Goal: Transaction & Acquisition: Register for event/course

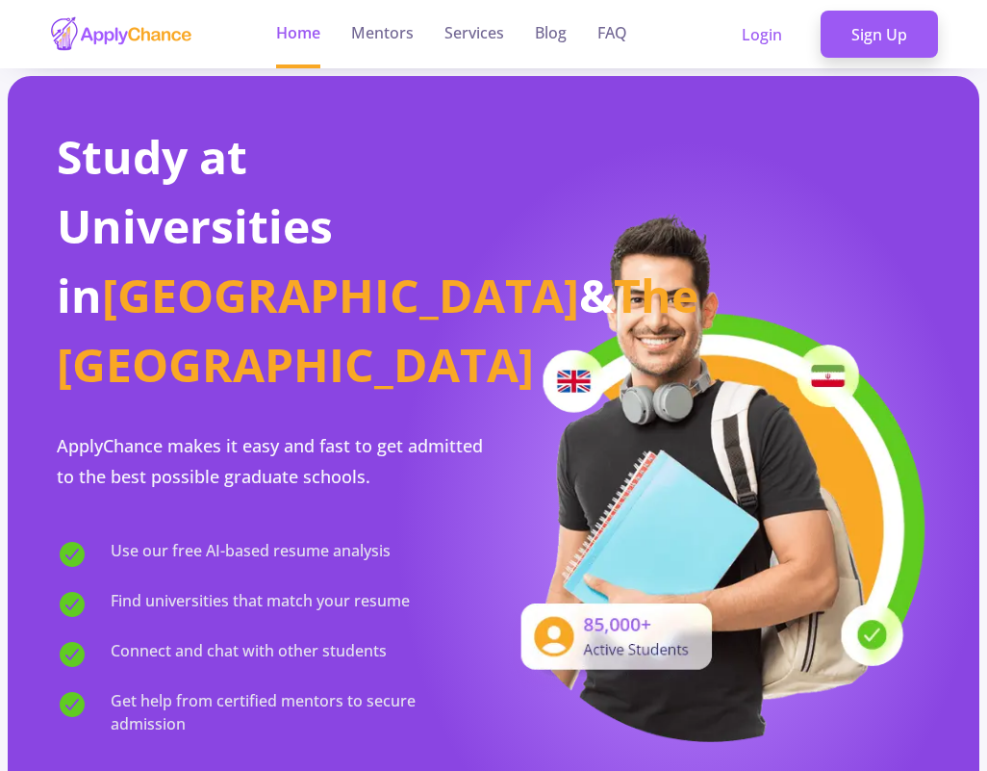
click at [675, 209] on img at bounding box center [713, 475] width 438 height 533
click at [868, 46] on link "Sign Up" at bounding box center [879, 35] width 117 height 48
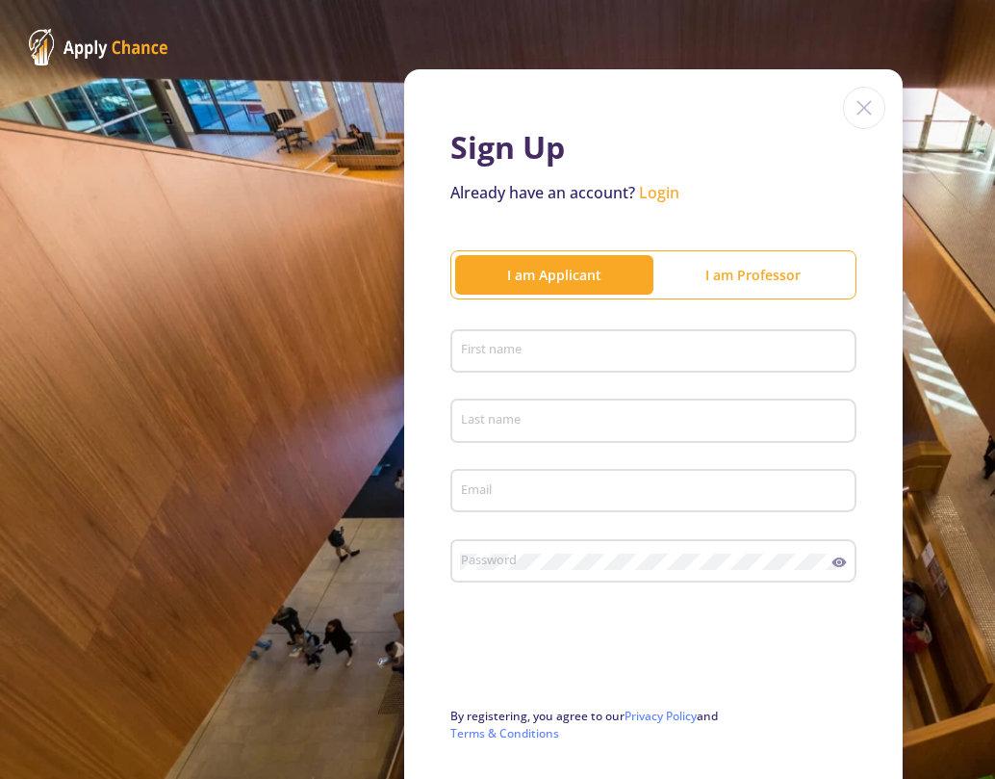
click at [561, 344] on input "First name" at bounding box center [656, 352] width 393 height 17
type input "[DEMOGRAPHIC_DATA]"
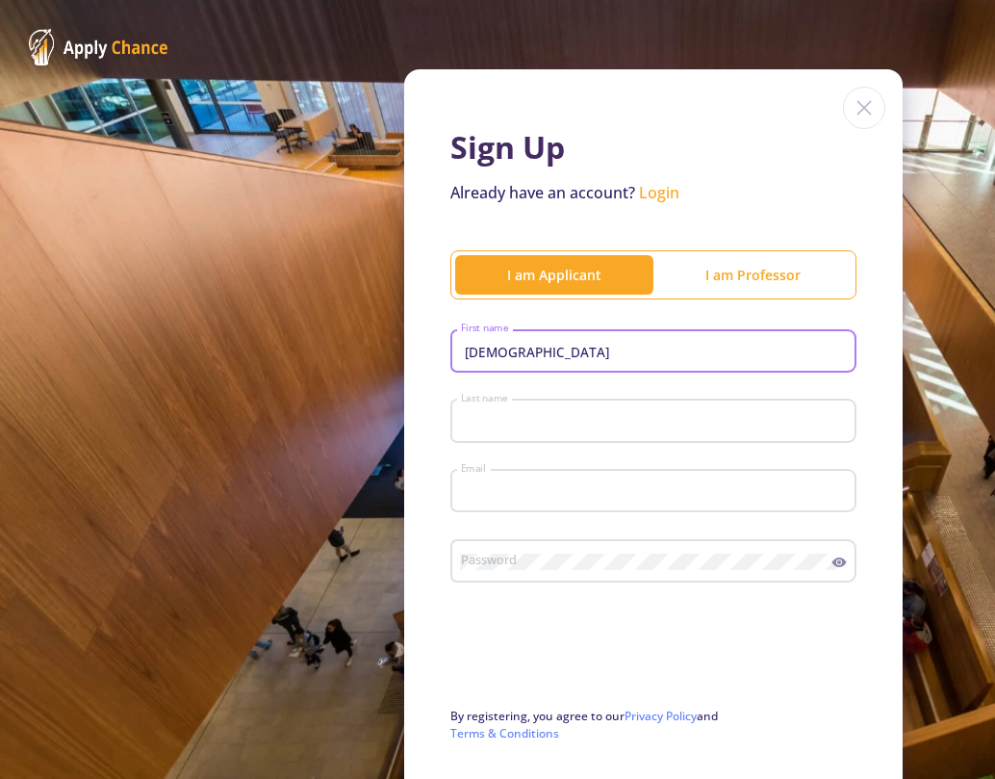
type input "[PERSON_NAME]"
type input "[EMAIL_ADDRESS][DOMAIN_NAME]"
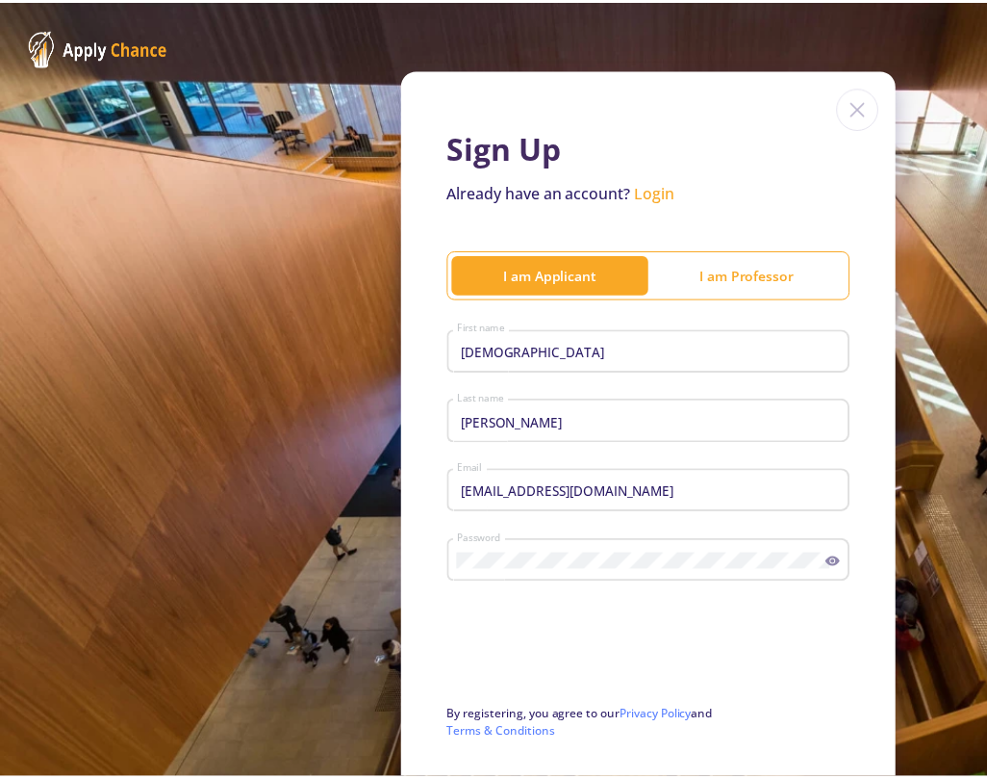
scroll to position [163, 0]
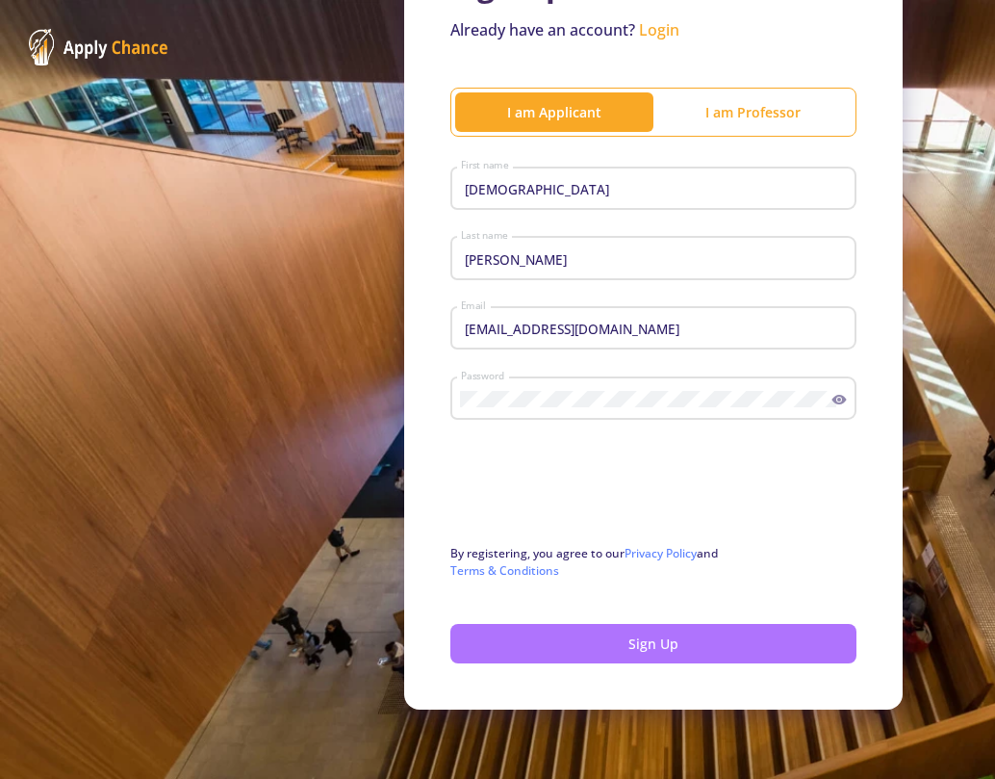
click at [581, 652] on button "Sign Up" at bounding box center [653, 643] width 406 height 39
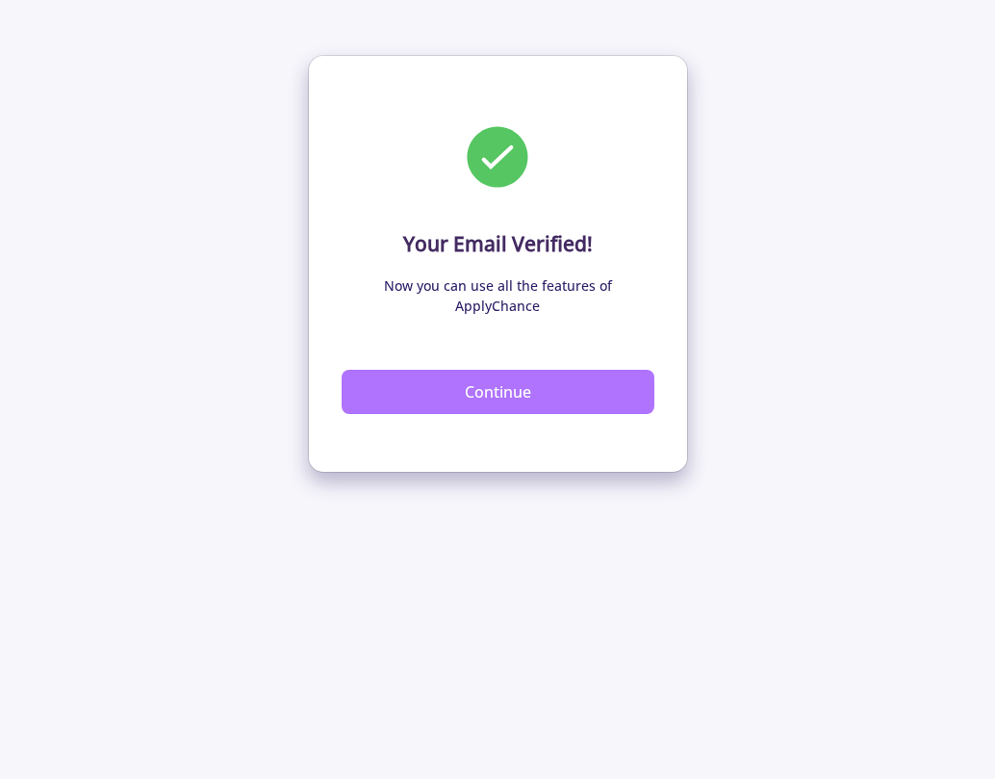
click at [517, 382] on button "Continue" at bounding box center [498, 392] width 313 height 44
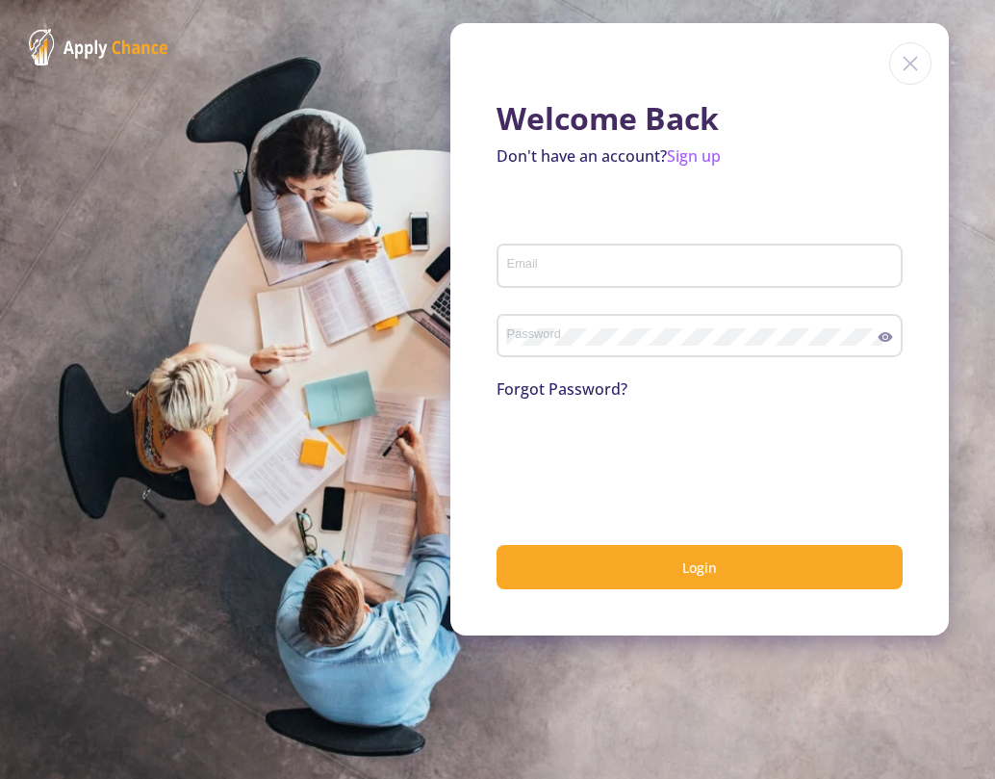
click at [552, 269] on input "Email" at bounding box center [702, 266] width 393 height 17
type input "[EMAIL_ADDRESS][DOMAIN_NAME]"
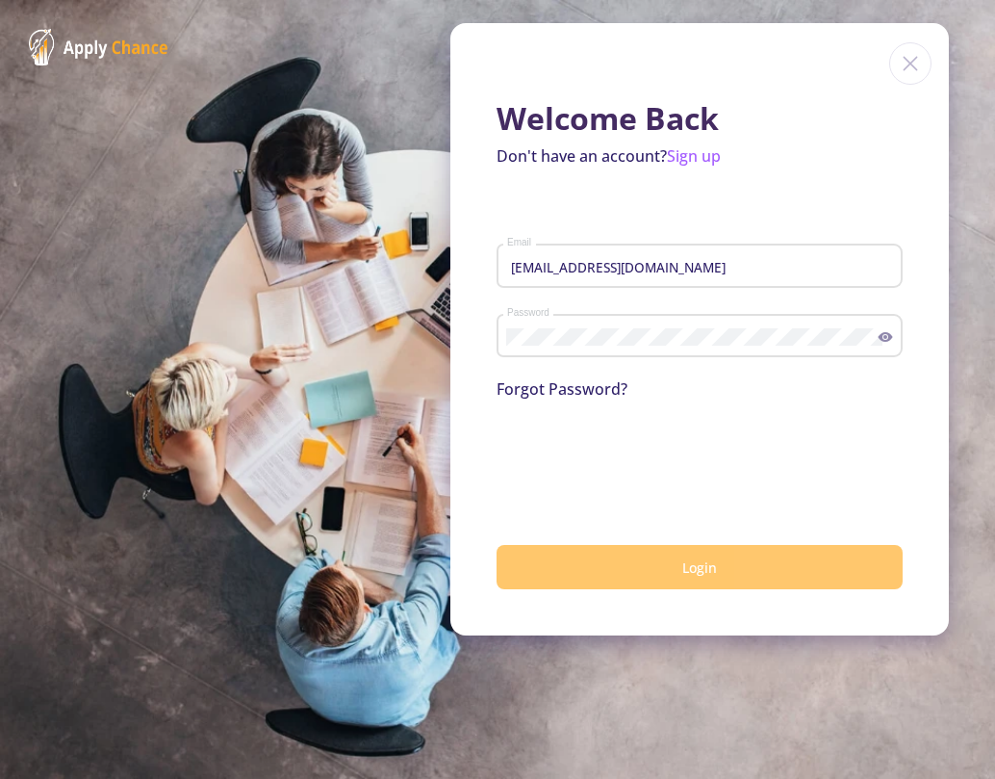
click at [630, 584] on button "Login" at bounding box center [700, 567] width 406 height 45
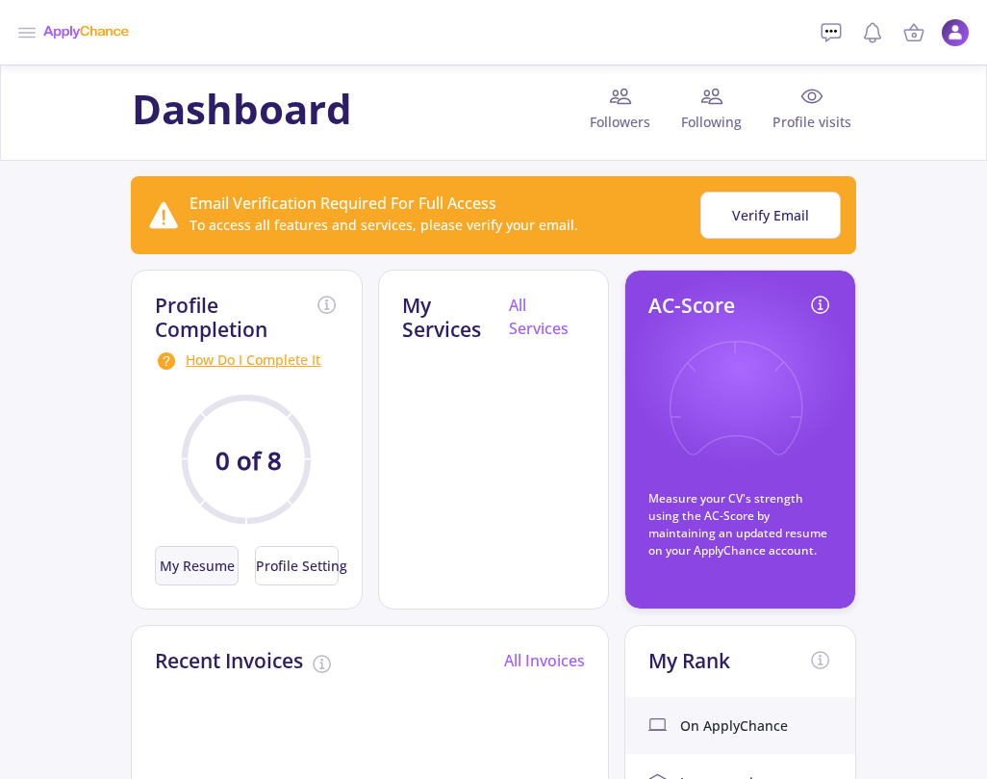
click at [175, 569] on button "My Resume" at bounding box center [197, 565] width 84 height 39
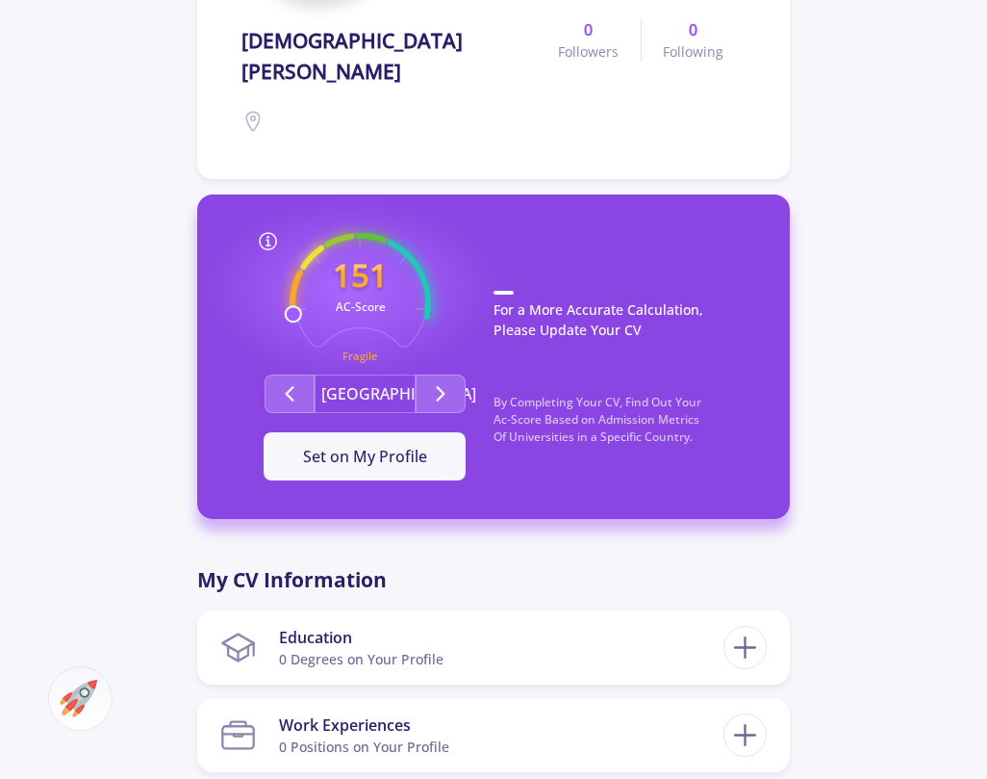
scroll to position [385, 0]
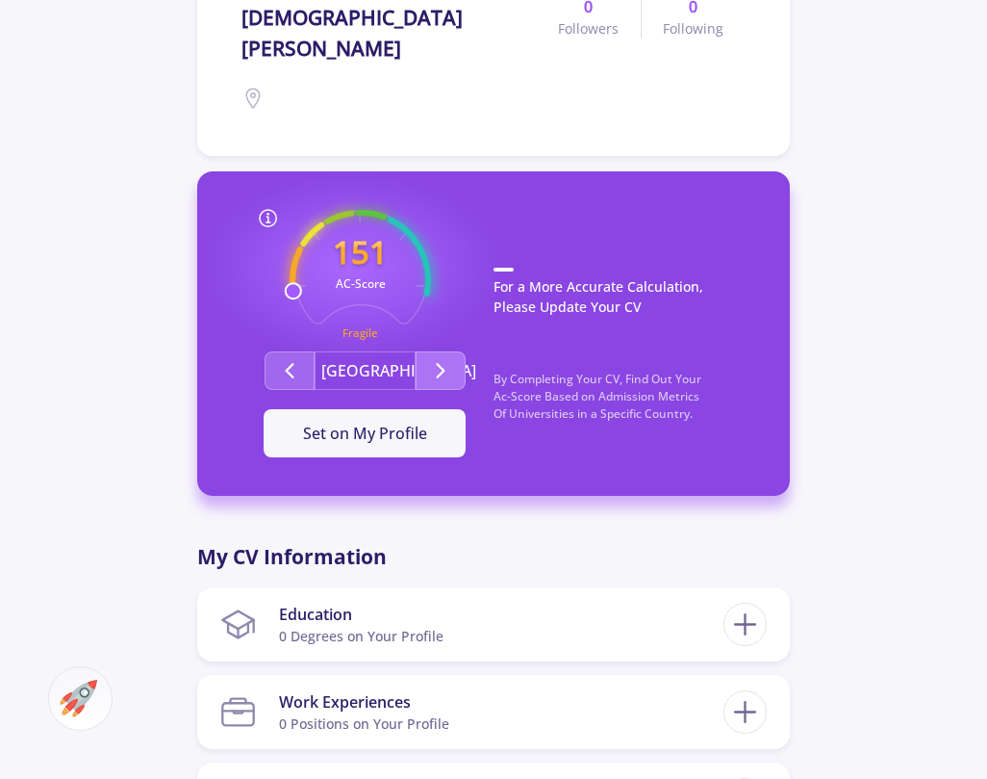
click at [446, 359] on icon "Second group" at bounding box center [440, 370] width 23 height 23
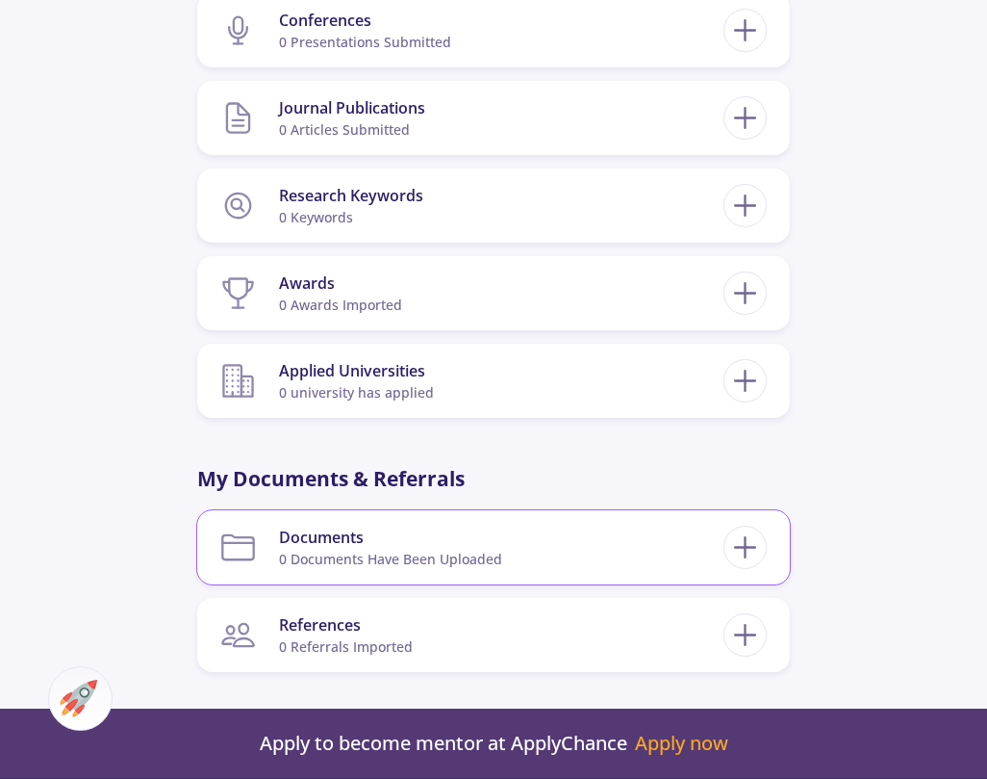
scroll to position [1251, 0]
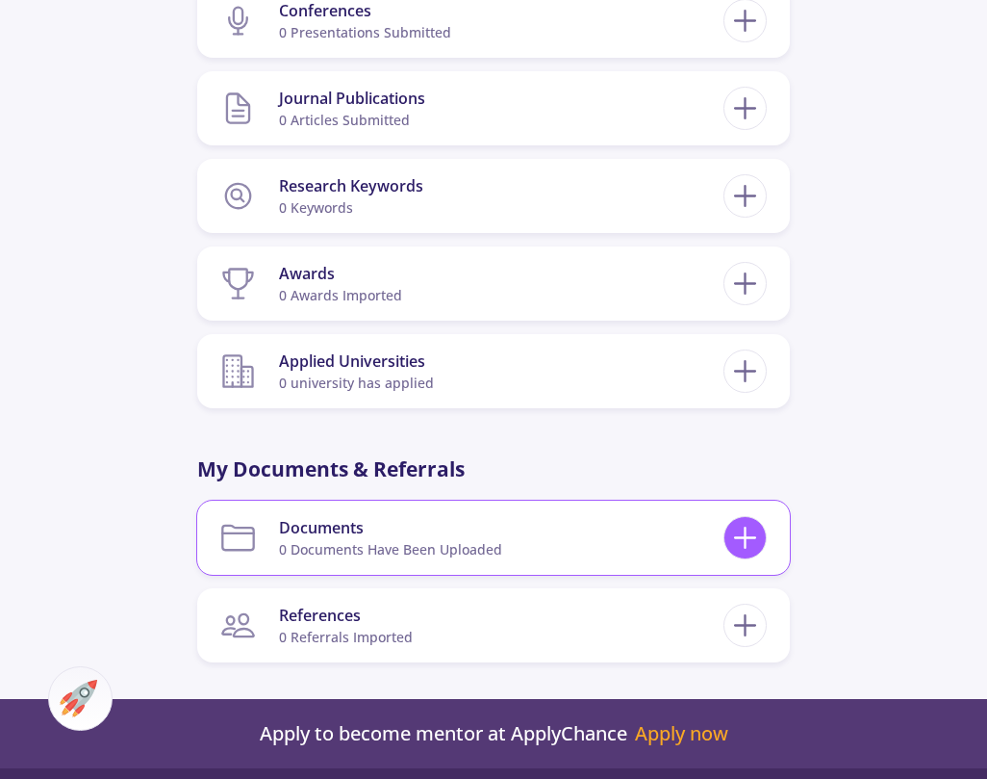
click at [747, 520] on icon at bounding box center [746, 538] width 36 height 36
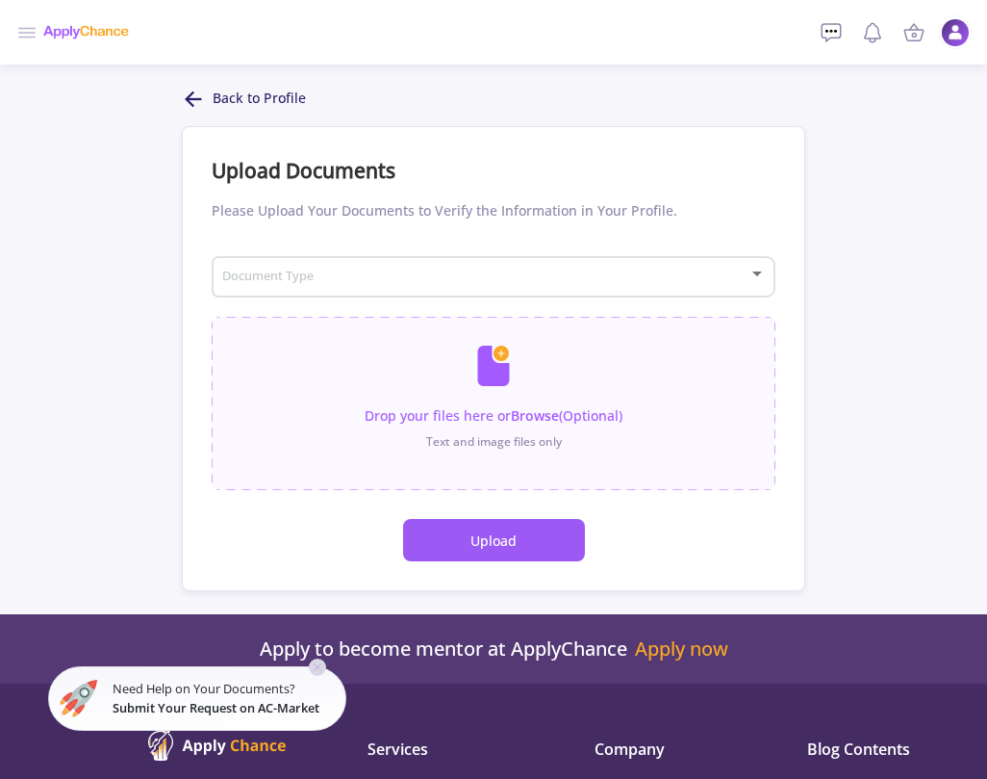
click at [478, 536] on button "Upload" at bounding box center [494, 540] width 182 height 42
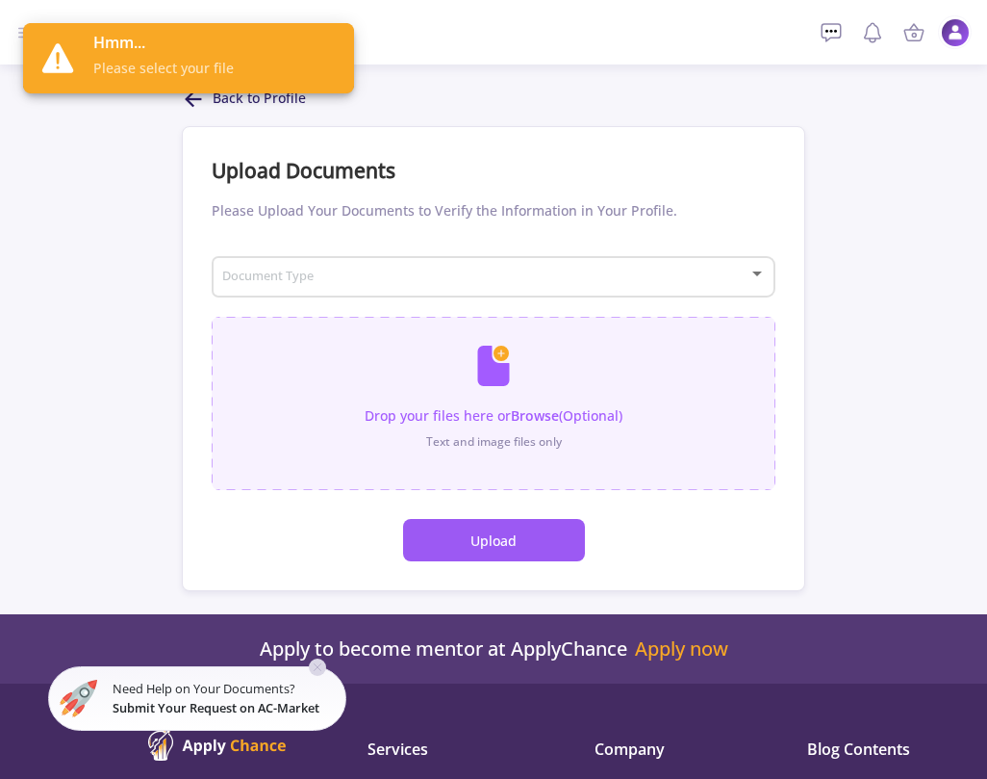
click at [540, 409] on input "file" at bounding box center [494, 394] width 564 height 154
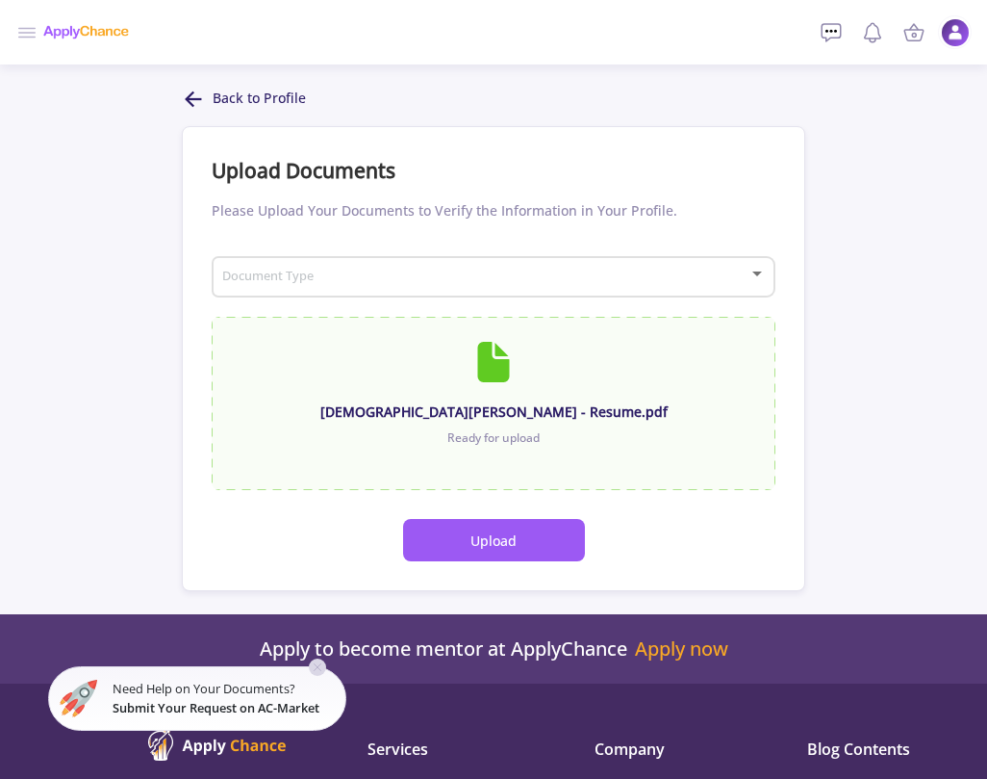
click at [492, 543] on button "Upload" at bounding box center [494, 540] width 182 height 42
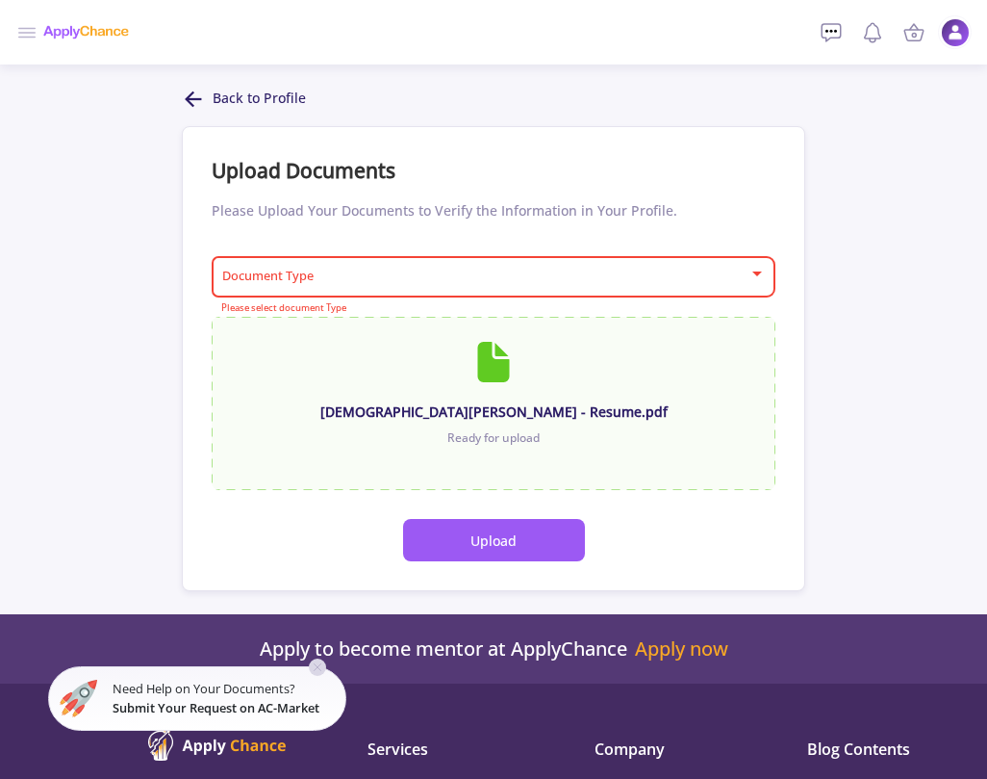
click at [457, 282] on span at bounding box center [488, 276] width 524 height 13
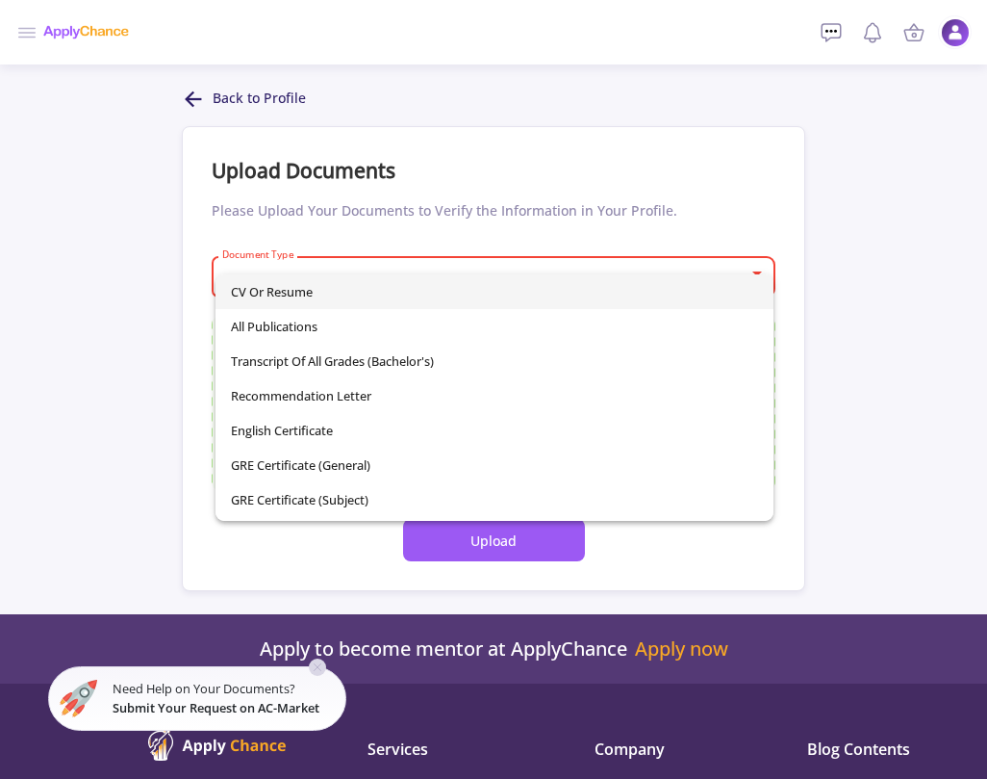
click at [300, 293] on span "CV or Resume" at bounding box center [495, 291] width 528 height 35
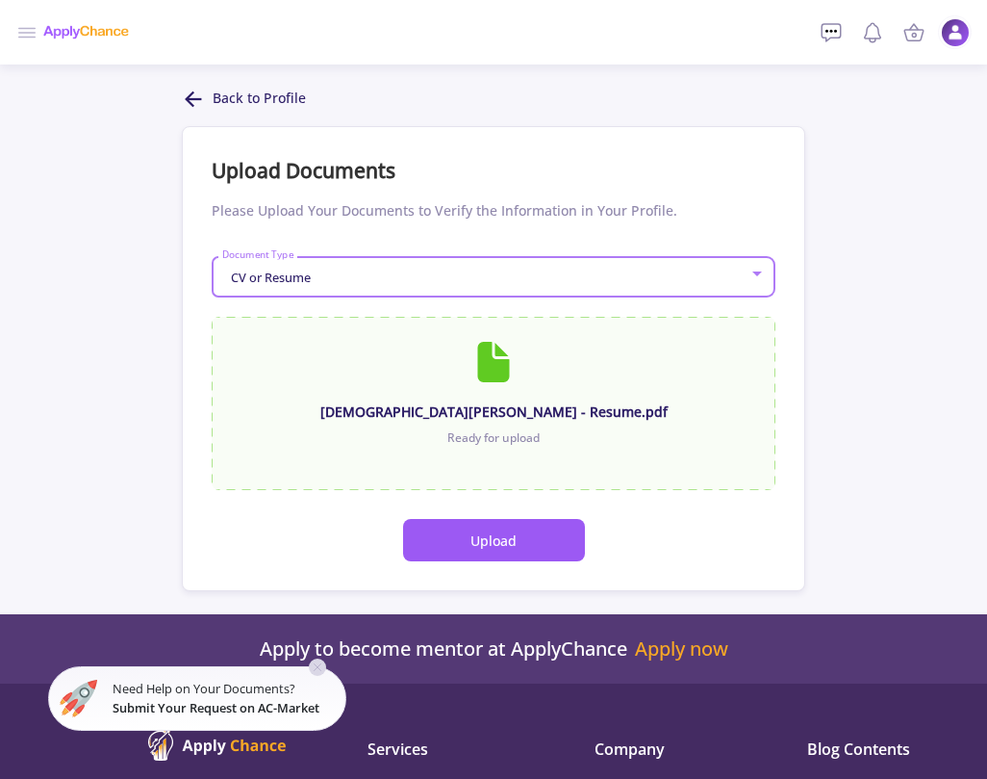
click at [513, 540] on button "Upload" at bounding box center [494, 540] width 182 height 42
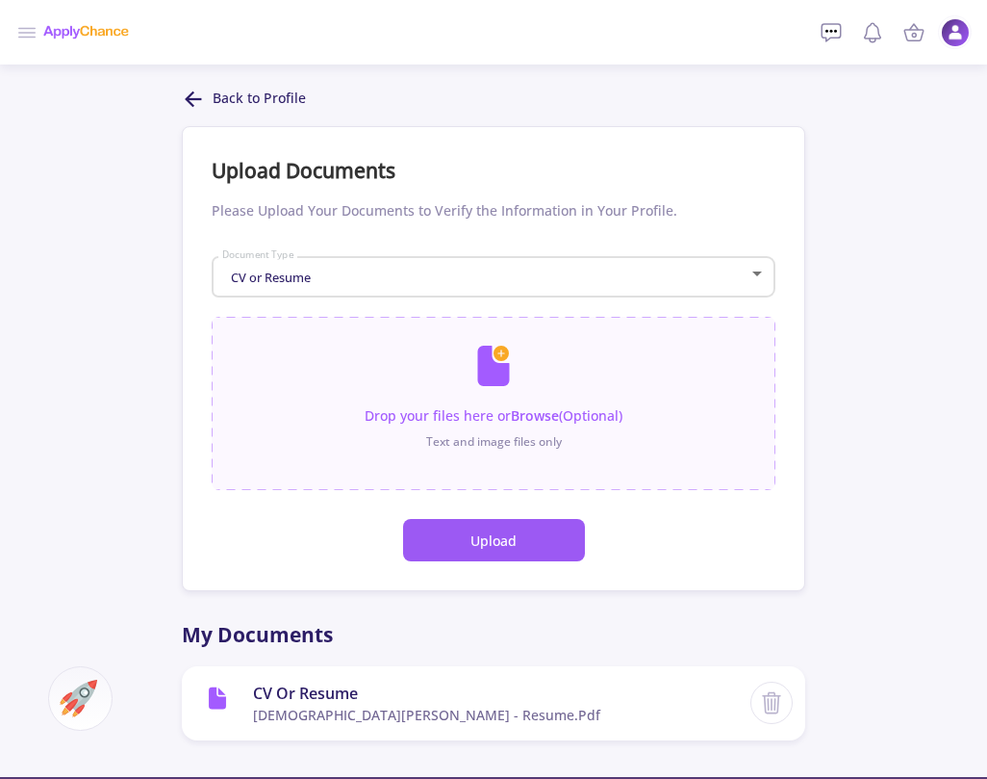
click at [279, 101] on p "Back to Profile" at bounding box center [259, 99] width 93 height 23
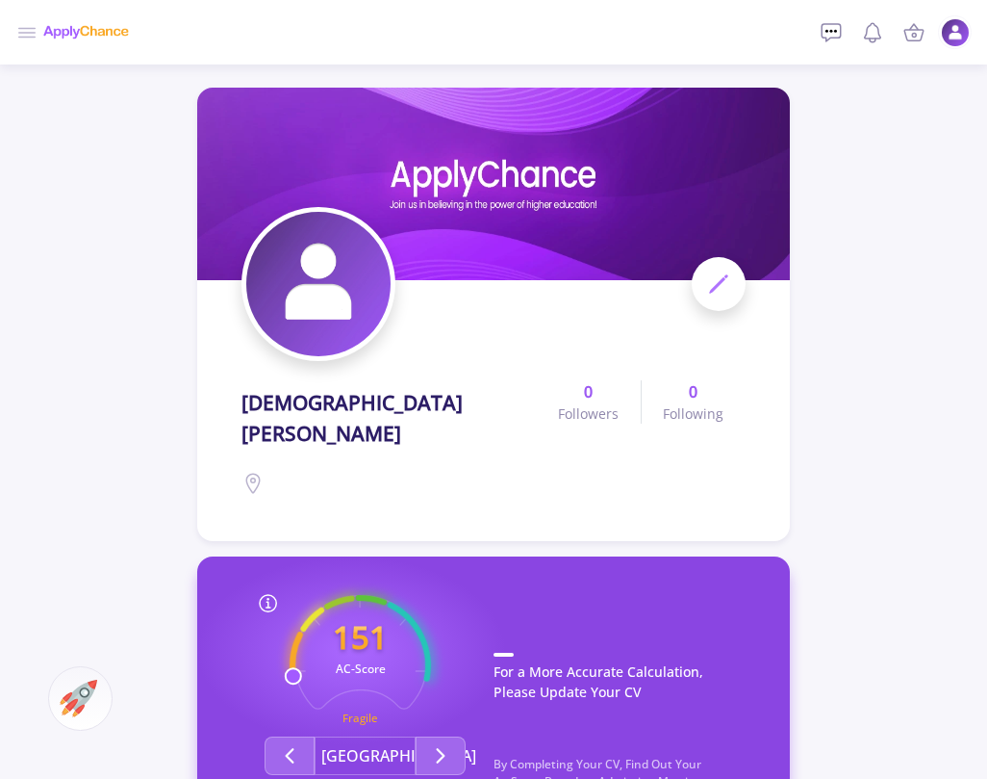
click at [25, 34] on icon at bounding box center [26, 32] width 23 height 23
click at [65, 32] on div at bounding box center [85, 33] width 87 height 48
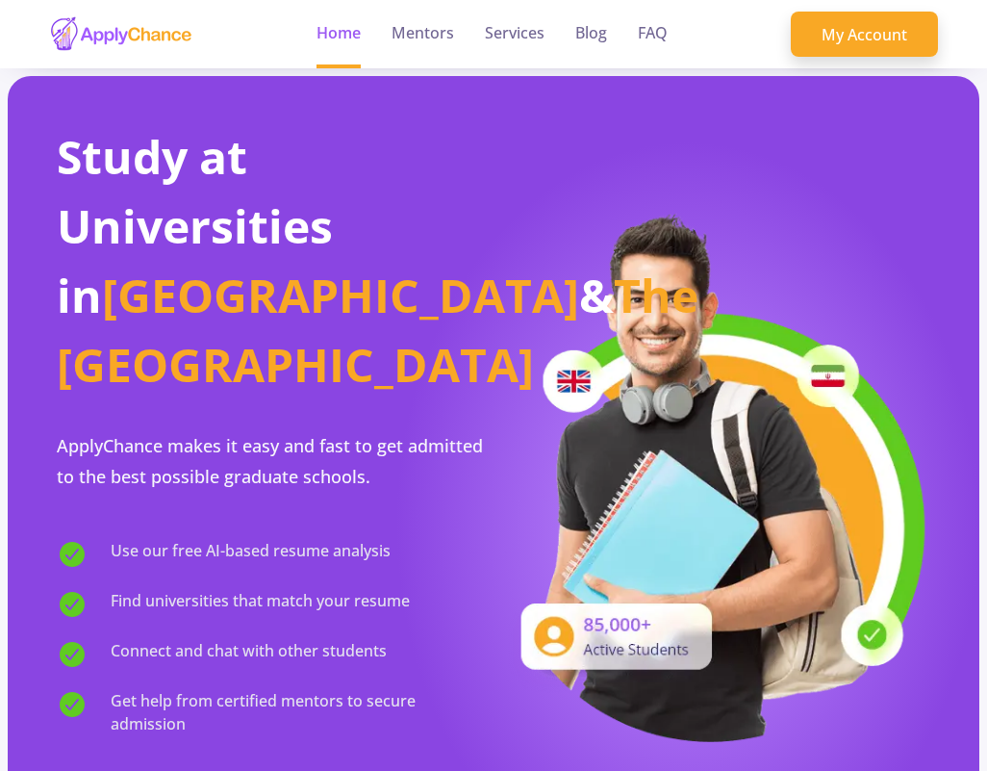
click at [345, 38] on link "Home" at bounding box center [339, 34] width 44 height 68
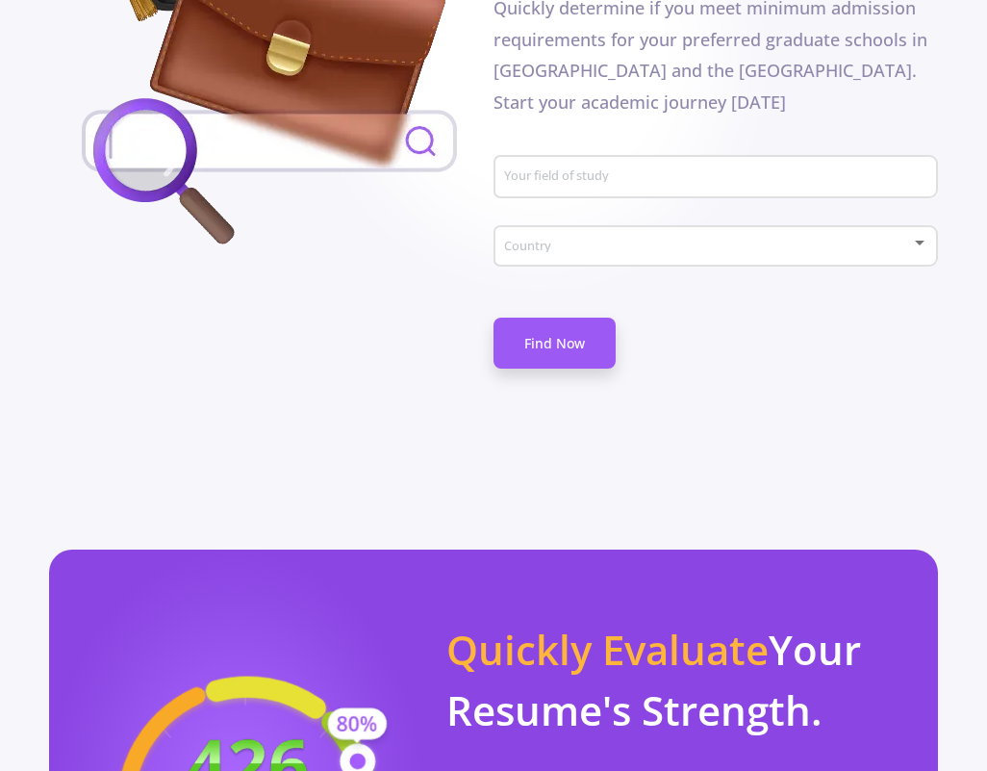
scroll to position [1059, 0]
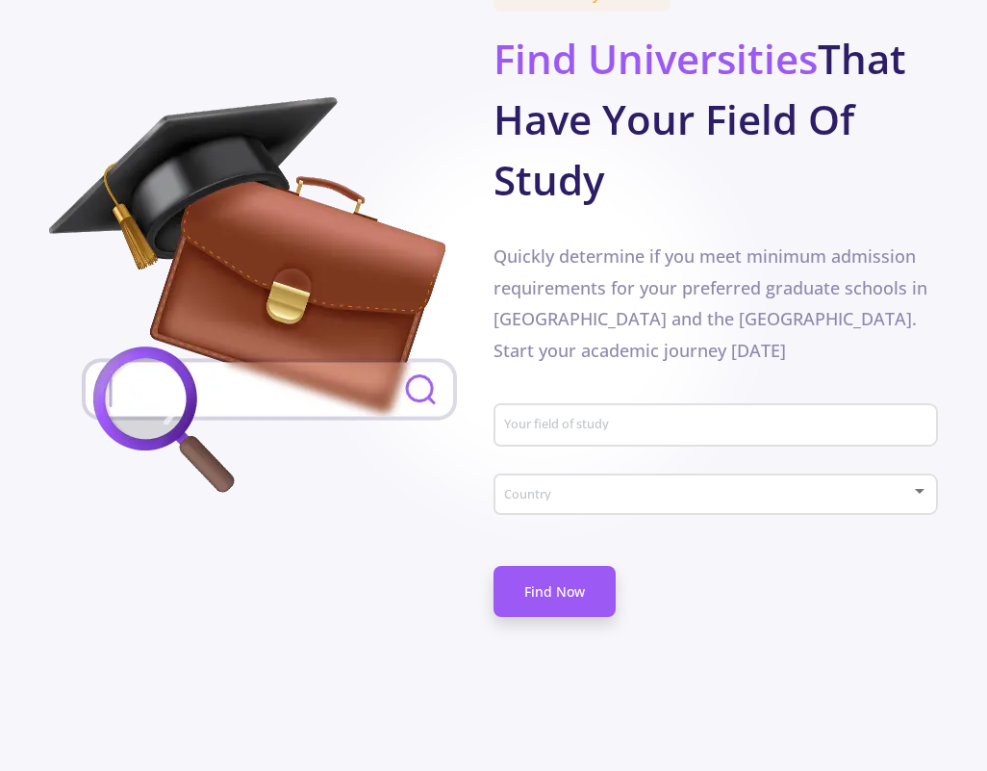
click at [622, 488] on span at bounding box center [710, 494] width 404 height 13
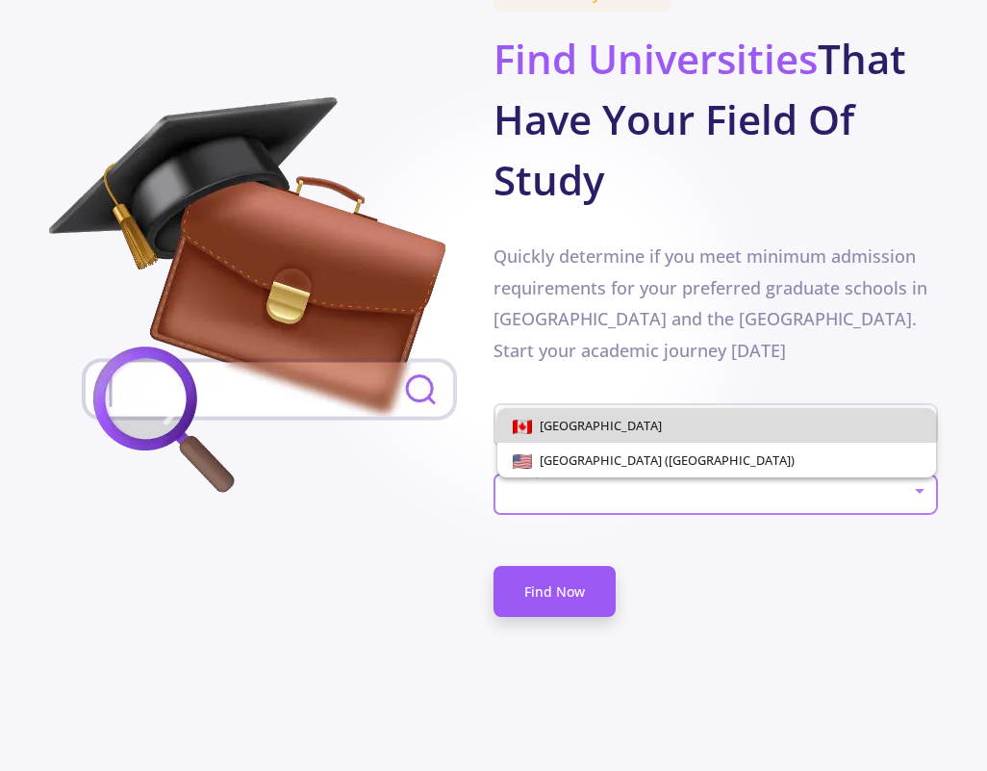
click at [578, 423] on span "[GEOGRAPHIC_DATA]" at bounding box center [597, 425] width 130 height 17
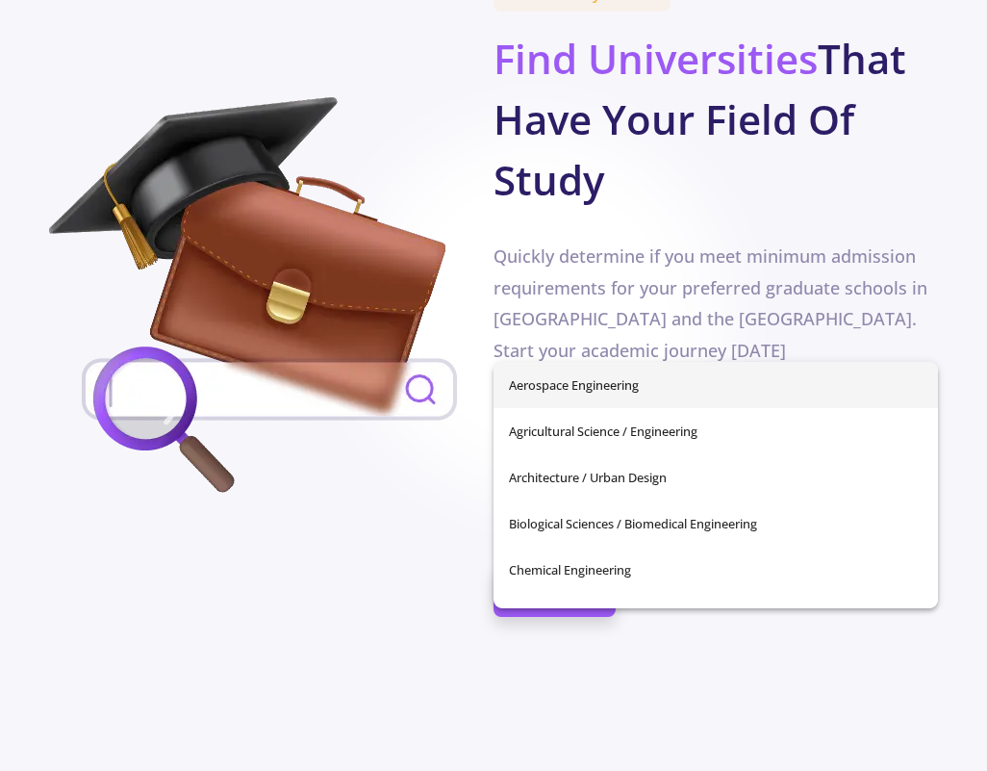
click at [560, 418] on input "Your field of study" at bounding box center [718, 426] width 431 height 17
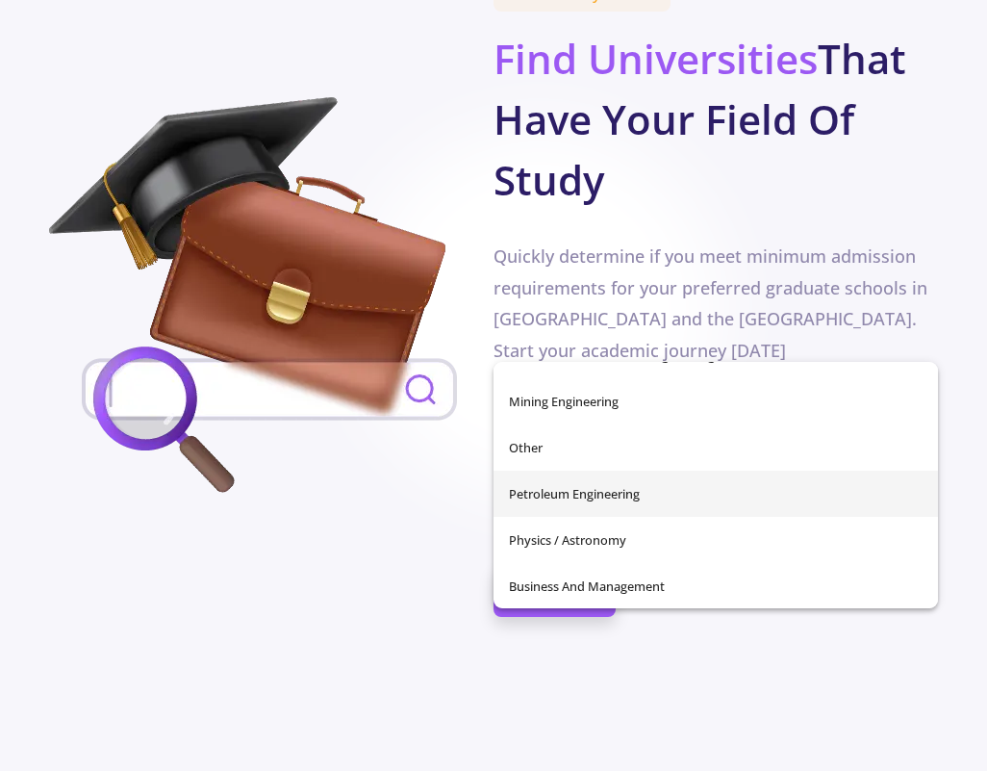
scroll to position [678, 0]
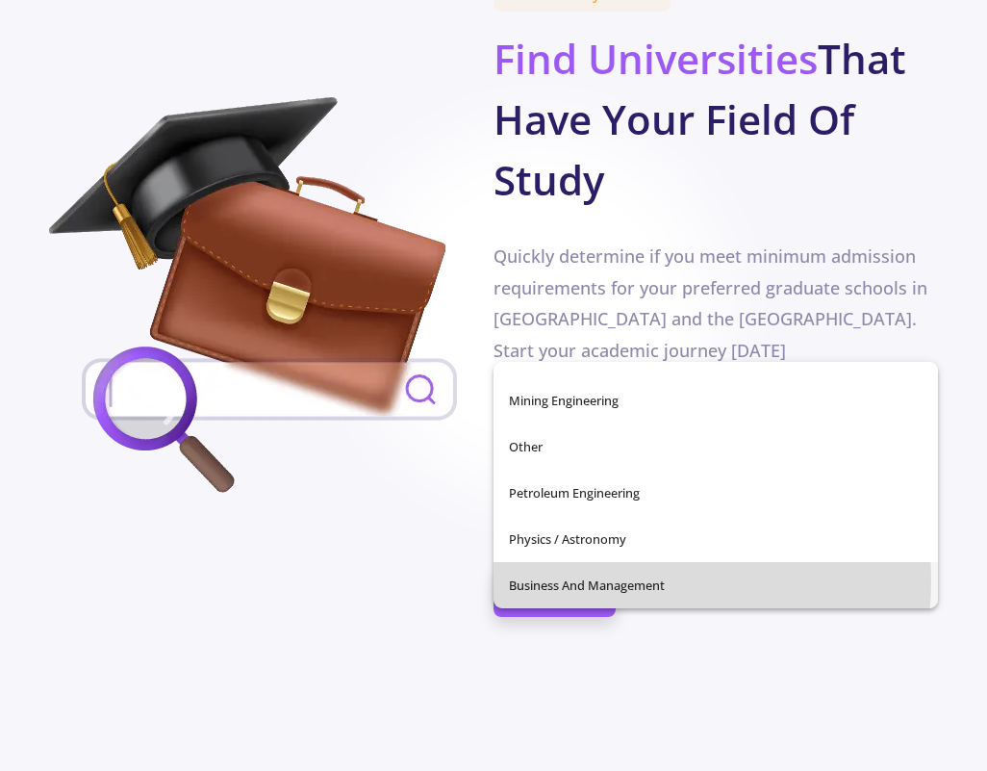
click at [601, 580] on span "Business and Management" at bounding box center [716, 585] width 414 height 46
type input "Business and Management"
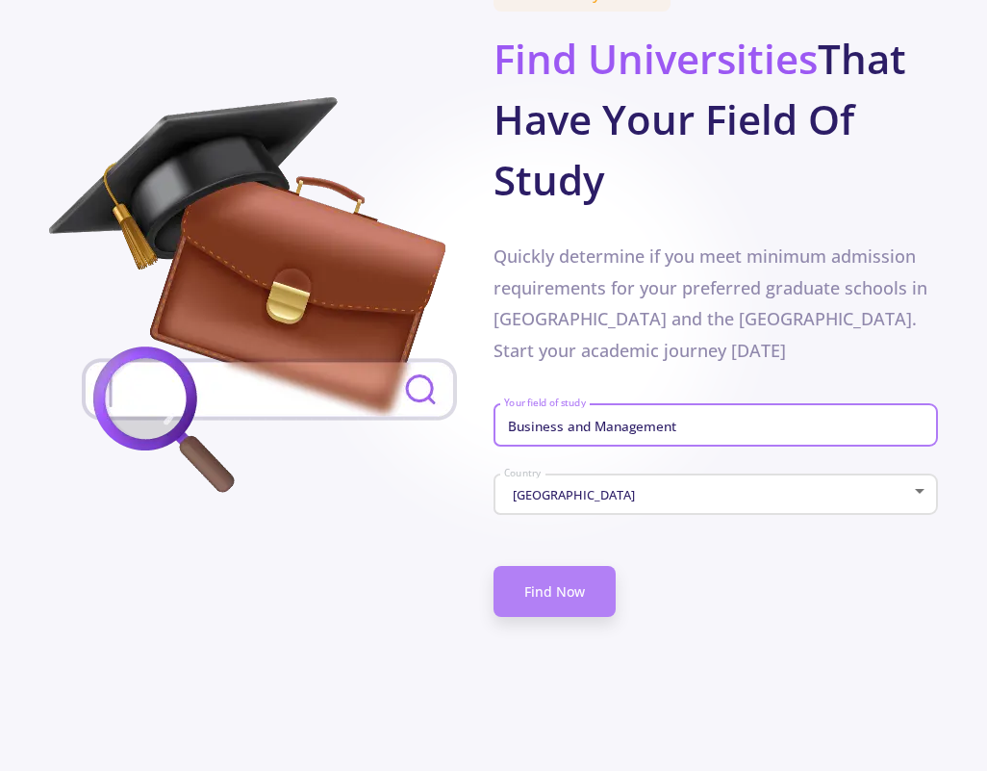
click at [573, 566] on link "Find Now" at bounding box center [555, 591] width 122 height 51
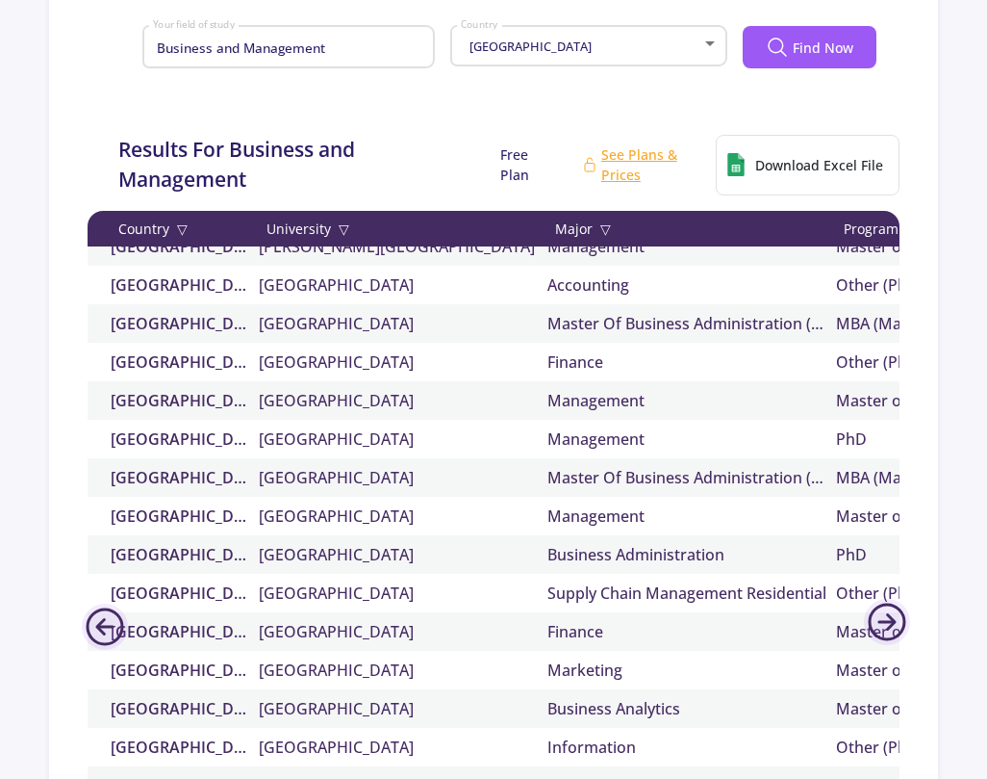
scroll to position [481, 0]
